Goal: Information Seeking & Learning: Learn about a topic

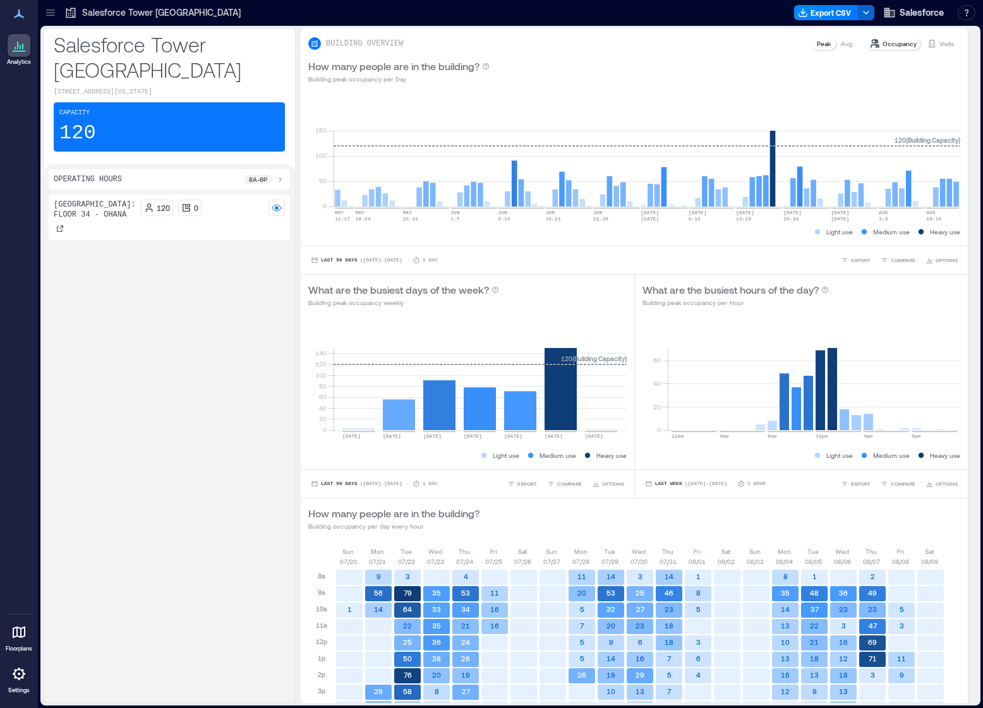
click at [51, 11] on icon at bounding box center [50, 12] width 13 height 13
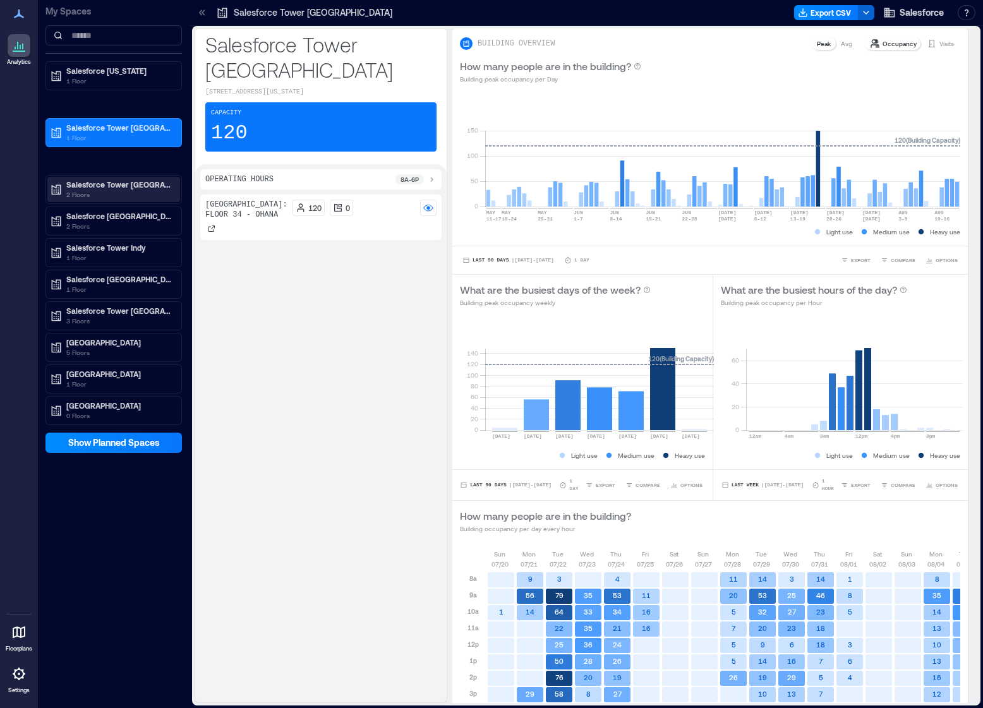
click at [112, 193] on p "2 Floors" at bounding box center [119, 195] width 106 height 10
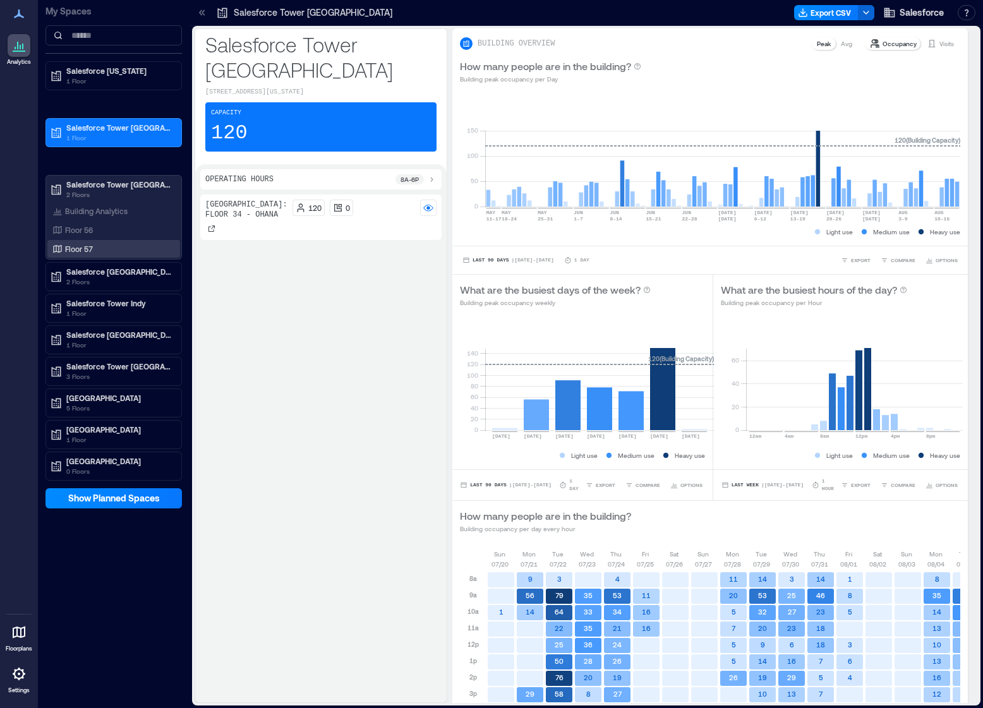
click at [90, 252] on p "Floor 57" at bounding box center [79, 249] width 28 height 10
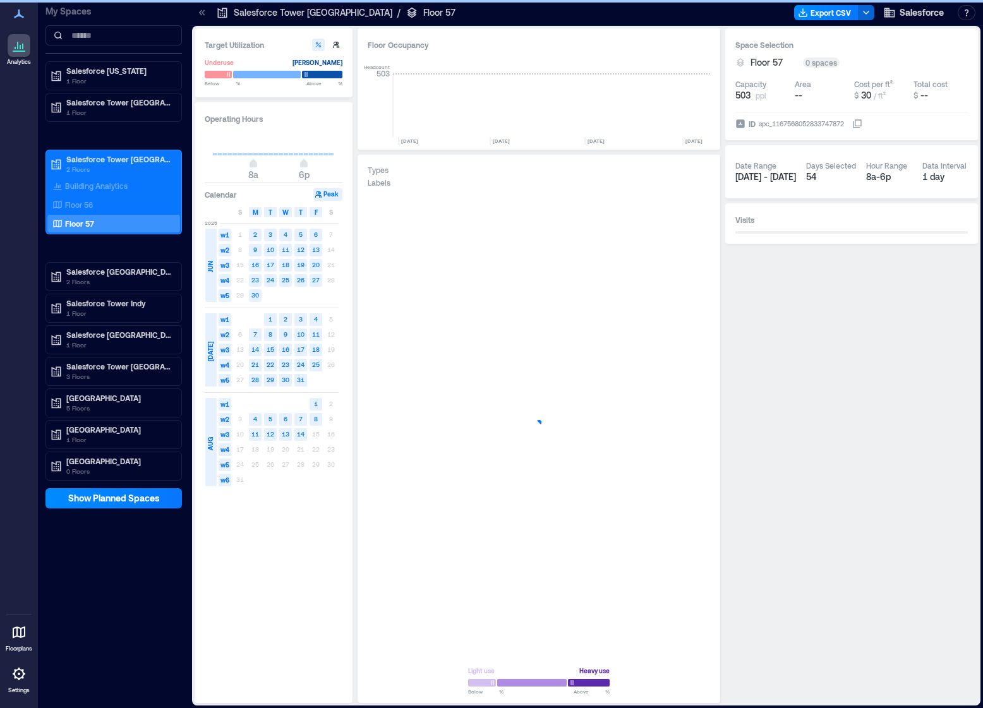
scroll to position [0, 2038]
click at [90, 205] on p "Floor 56" at bounding box center [79, 205] width 28 height 10
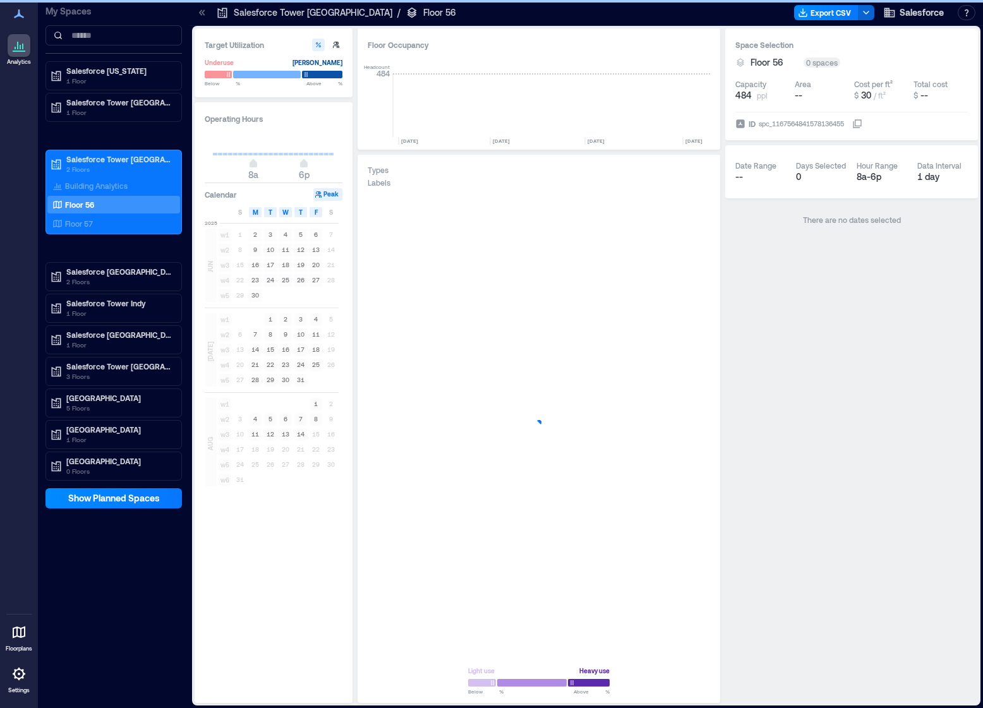
scroll to position [0, 2038]
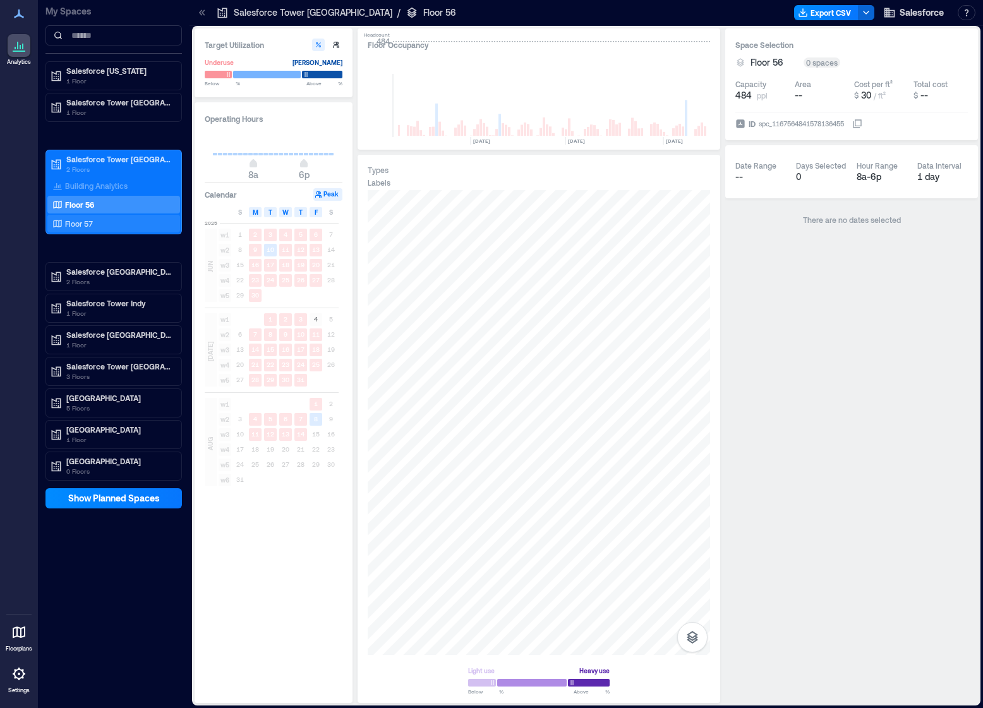
click at [129, 219] on div "Floor 57" at bounding box center [111, 223] width 123 height 13
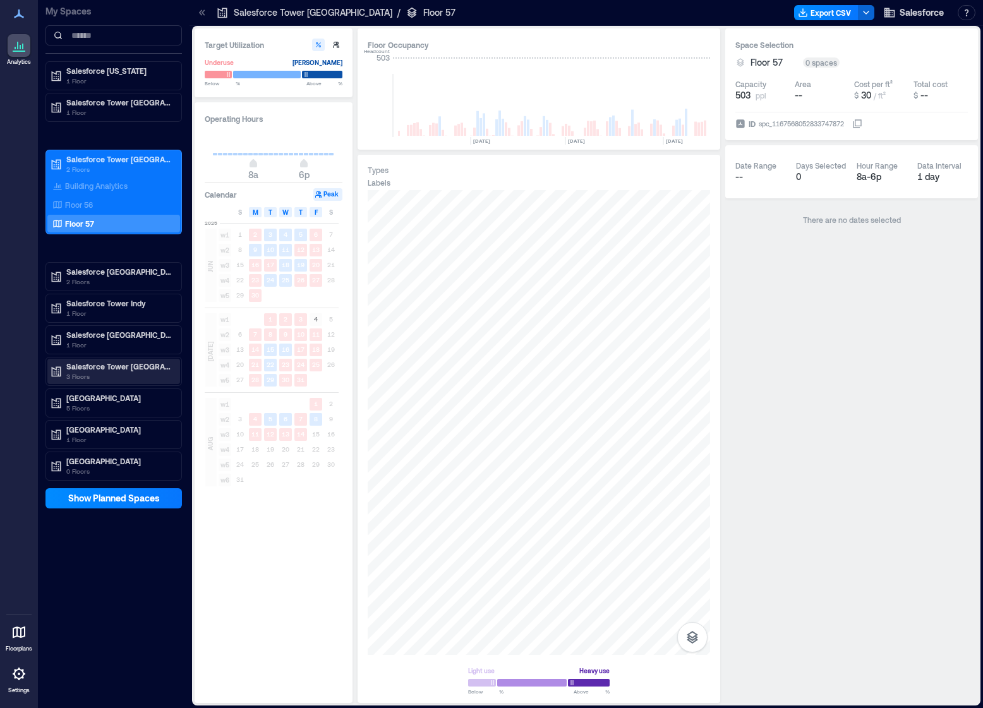
click at [97, 371] on p "3 Floors" at bounding box center [119, 376] width 106 height 10
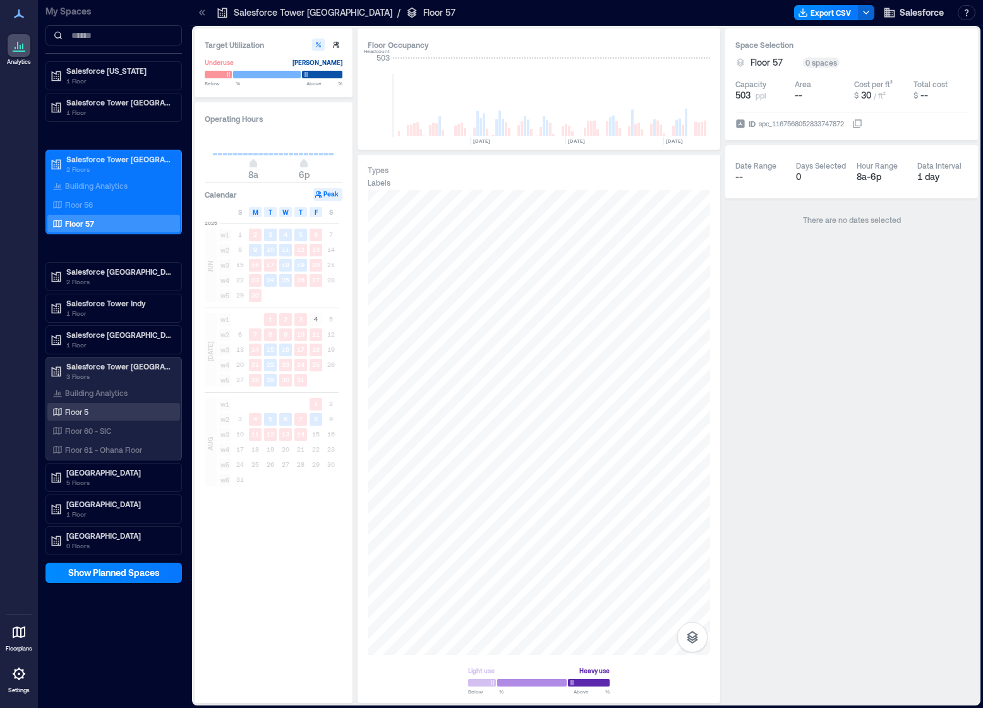
click at [83, 409] on p "Floor 5" at bounding box center [76, 412] width 23 height 10
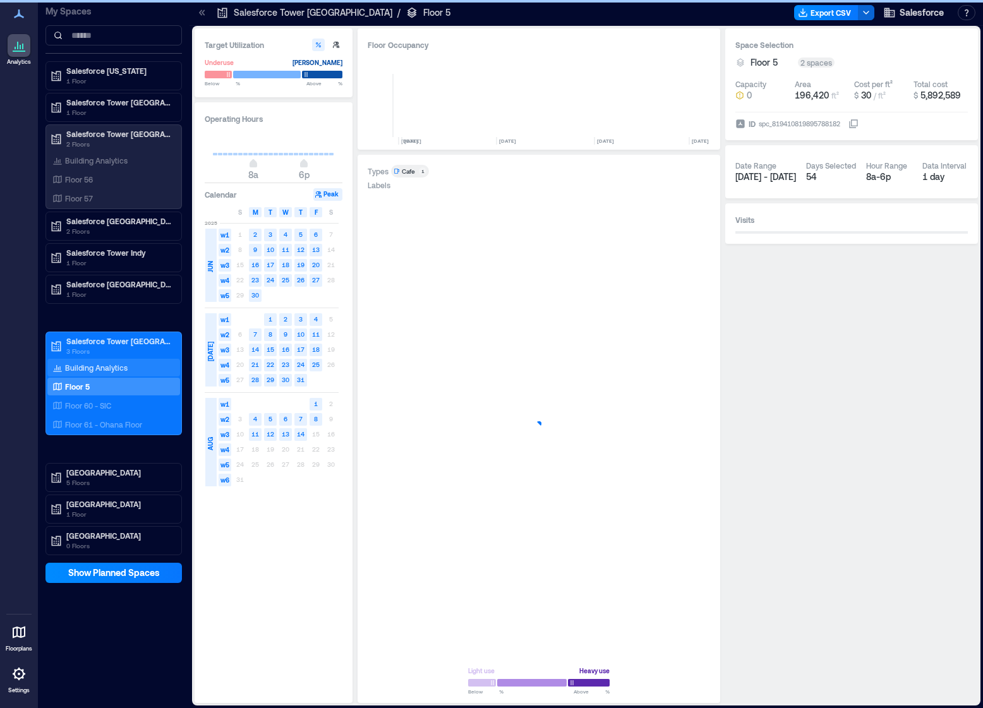
scroll to position [0, 5408]
